Goal: Transaction & Acquisition: Purchase product/service

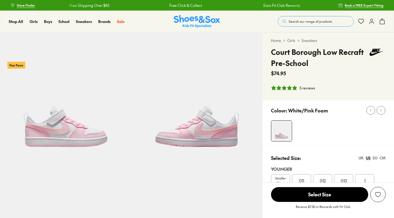
select select "*"
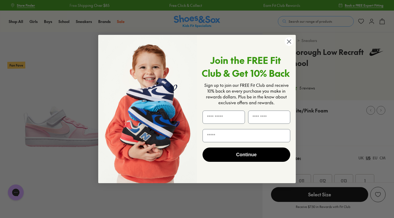
click at [289, 45] on circle "Close dialog" at bounding box center [289, 41] width 9 height 9
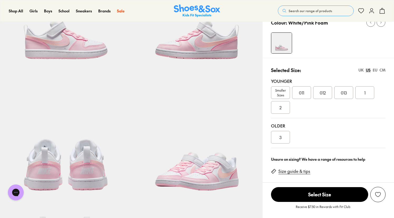
scroll to position [89, 0]
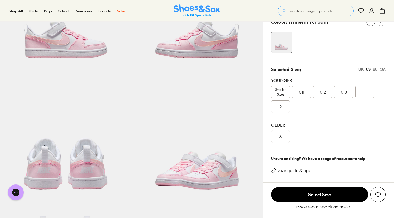
click at [320, 92] on span "012" at bounding box center [323, 92] width 6 height 6
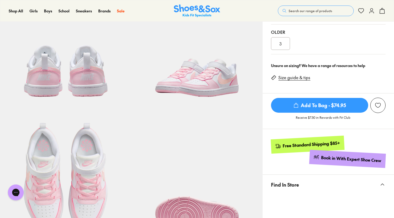
scroll to position [183, 0]
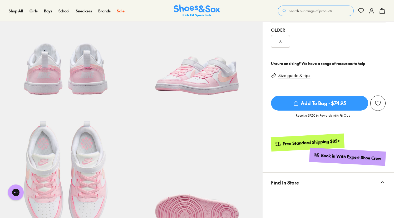
click at [322, 103] on span "Add To Bag - $74.95" at bounding box center [319, 103] width 97 height 15
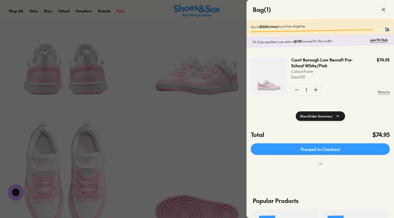
click at [189, 89] on div at bounding box center [197, 109] width 394 height 218
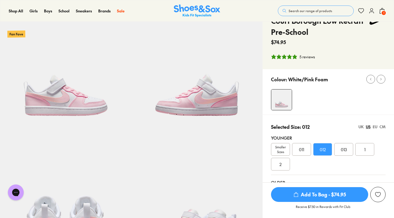
scroll to position [0, 0]
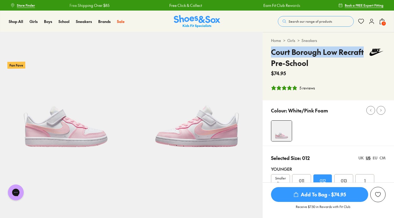
drag, startPoint x: 271, startPoint y: 52, endPoint x: 366, endPoint y: 55, distance: 95.2
click at [366, 55] on div "Home > Girls > Sneakers Court Borough Low Recraft Pre-School $74.95 5 reviews" at bounding box center [329, 66] width 132 height 68
copy h4 "Court Borough Low Recraft"
click at [299, 21] on span "Search our range of products" at bounding box center [310, 21] width 43 height 5
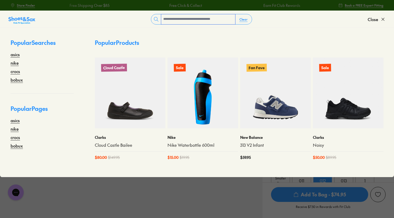
paste input "**********"
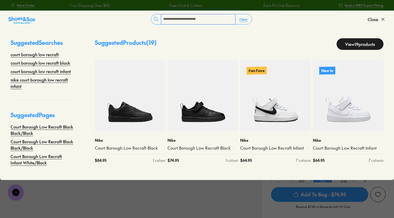
type input "**********"
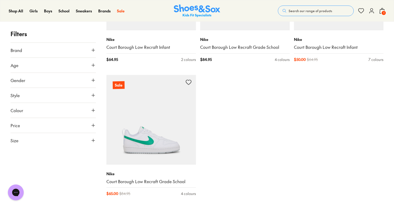
scroll to position [840, 0]
